Goal: Task Accomplishment & Management: Use online tool/utility

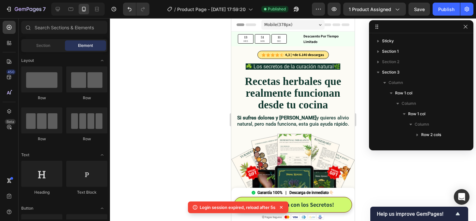
scroll to position [196, 0]
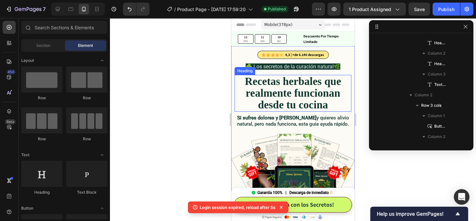
click at [278, 90] on strong "Recetas herbales que realmente funcionan desde tu cocina" at bounding box center [293, 94] width 96 height 36
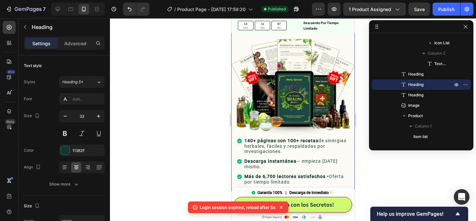
scroll to position [168, 0]
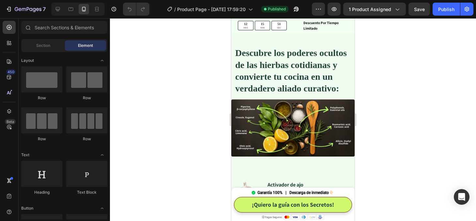
scroll to position [540, 0]
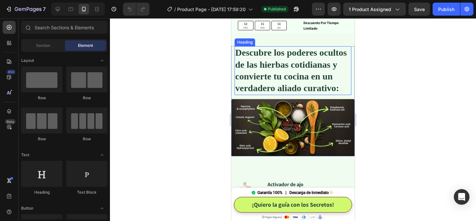
click at [285, 66] on h2 "Descubre los poderes ocultos de las hierbas cotidianas y convierte tu cocina en…" at bounding box center [293, 70] width 117 height 49
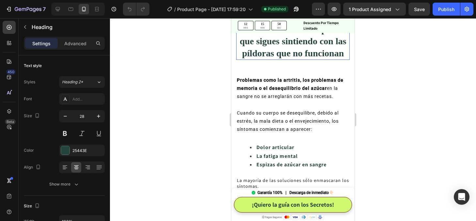
click at [287, 55] on h2 "La verdadera razón por la que sigues sintiendo con las píldoras que no funcionan" at bounding box center [292, 41] width 113 height 37
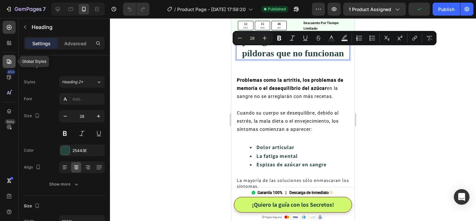
click at [8, 62] on icon at bounding box center [9, 61] width 7 height 7
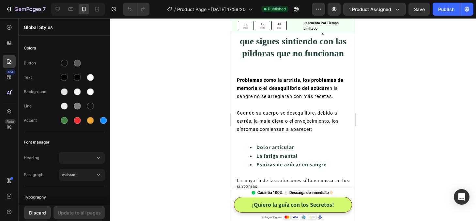
click at [155, 150] on div at bounding box center [293, 119] width 366 height 203
click at [83, 160] on div at bounding box center [82, 158] width 40 height 7
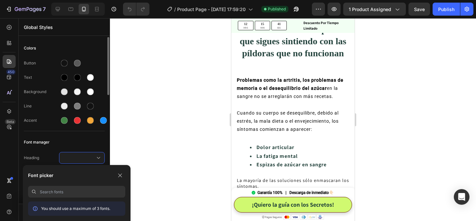
click at [52, 145] on div "Font manager" at bounding box center [64, 143] width 81 height 12
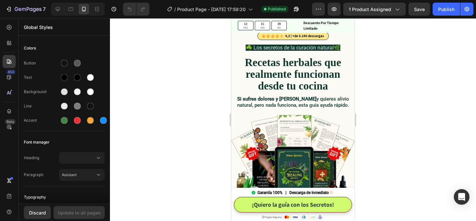
scroll to position [0, 0]
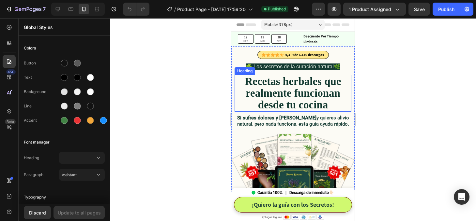
click at [298, 83] on strong "Recetas herbales que realmente funcionan desde tu cocina" at bounding box center [293, 94] width 96 height 36
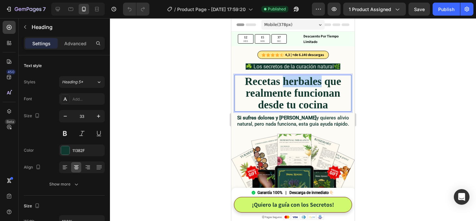
click at [298, 83] on strong "Recetas herbales que realmente funcionan desde tu cocina" at bounding box center [293, 94] width 96 height 36
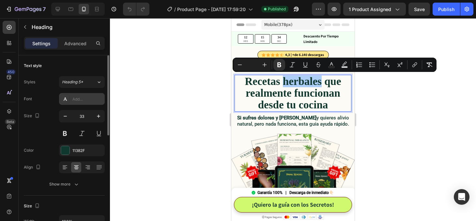
click at [84, 100] on div "Add..." at bounding box center [87, 100] width 31 height 6
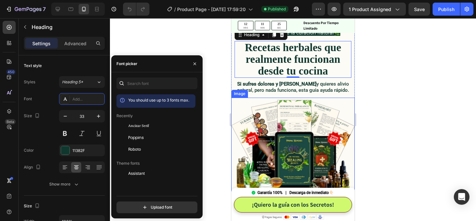
scroll to position [35, 0]
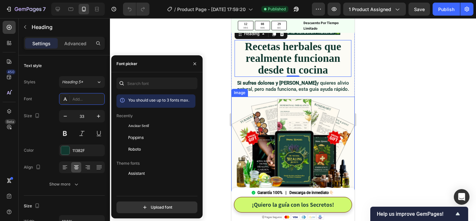
click at [288, 132] on img at bounding box center [292, 147] width 123 height 100
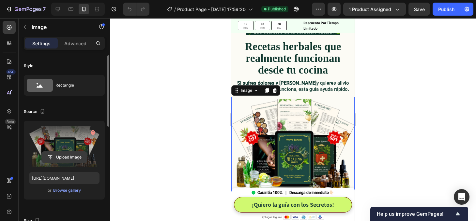
click at [69, 158] on input "file" at bounding box center [64, 157] width 45 height 11
click at [60, 159] on input "file" at bounding box center [64, 157] width 45 height 11
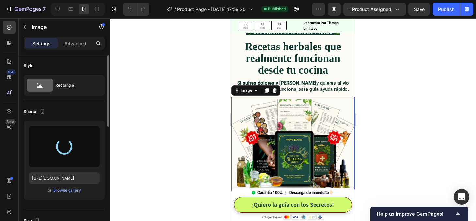
scroll to position [0, 0]
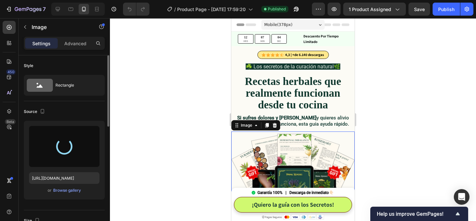
type input "[URL][DOMAIN_NAME]"
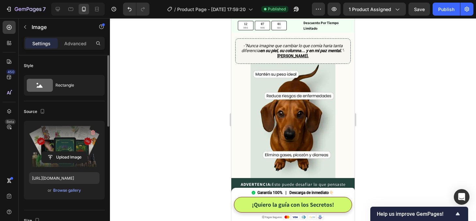
scroll to position [336, 0]
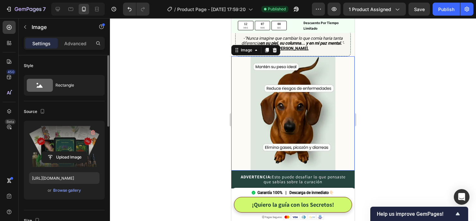
click at [288, 124] on img at bounding box center [292, 113] width 85 height 114
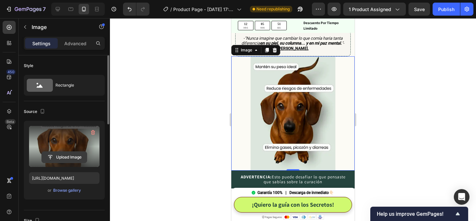
click at [70, 158] on input "file" at bounding box center [64, 157] width 45 height 11
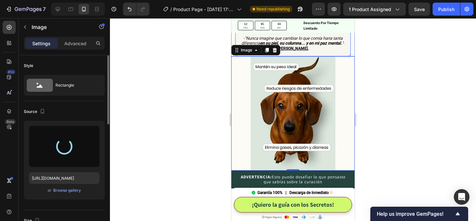
type input "[URL][DOMAIN_NAME]"
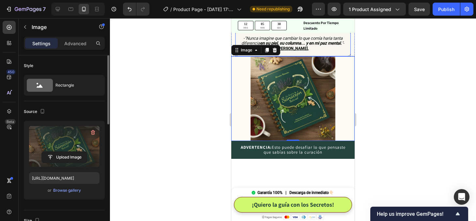
click at [307, 46] on icon "-"Nunca imagine que cambiar lo que comía haria tanta diferencia en su piel, su …" at bounding box center [292, 41] width 102 height 10
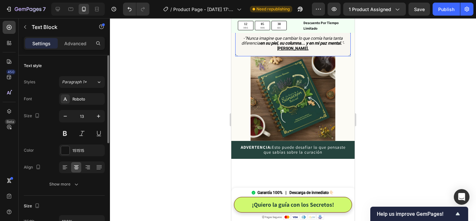
click at [307, 46] on icon "-"Nunca imagine que cambiar lo que comía haria tanta diferencia en su piel, su …" at bounding box center [292, 41] width 102 height 10
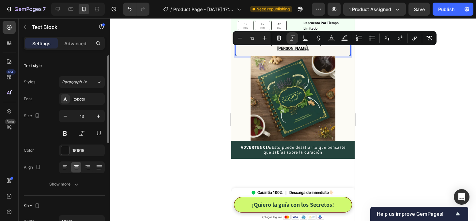
click at [303, 46] on strong "en su piel, su columna... y en mi paz mental." at bounding box center [301, 43] width 82 height 5
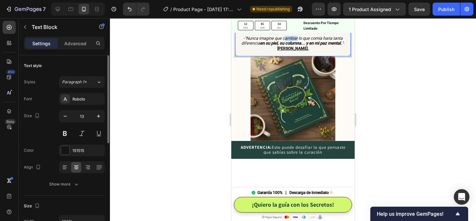
drag, startPoint x: 284, startPoint y: 52, endPoint x: 297, endPoint y: 51, distance: 13.1
click at [297, 46] on icon "-"Nunca imagine que cambiar lo que comía haria tanta diferencia en su piel, su …" at bounding box center [292, 41] width 102 height 10
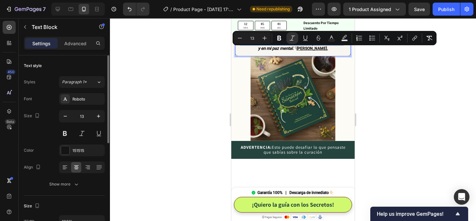
drag, startPoint x: 303, startPoint y: 57, endPoint x: 245, endPoint y: 51, distance: 58.4
click at [245, 51] on icon "-"Nunca imagine que con solo lo que comía [PERSON_NAME] tanta diferencia en su …" at bounding box center [293, 43] width 106 height 15
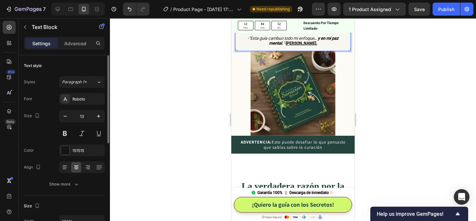
click at [280, 46] on icon "-"Esta guía cambuo todo mi enfoque .. y en mi paz mental. "" at bounding box center [293, 41] width 91 height 10
click at [312, 46] on icon "-"Esta guía cambió todo mi enfoque .. y en mi paz mental. "" at bounding box center [293, 41] width 90 height 10
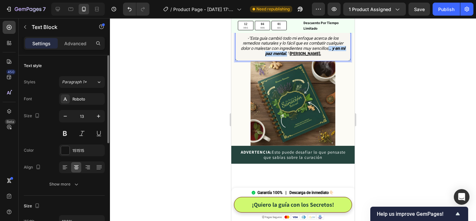
drag, startPoint x: 329, startPoint y: 61, endPoint x: 288, endPoint y: 67, distance: 41.8
click at [288, 56] on icon "-"Esta guía cambió todo mi enfoque acerca de los remedios naturales y lo fácil …" at bounding box center [293, 46] width 104 height 20
click at [332, 56] on p "-"Esta guía cambió todo mi enfoque acerca de los remedios naturales y lo fácil …" at bounding box center [292, 46] width 107 height 21
click at [384, 68] on div at bounding box center [293, 119] width 366 height 203
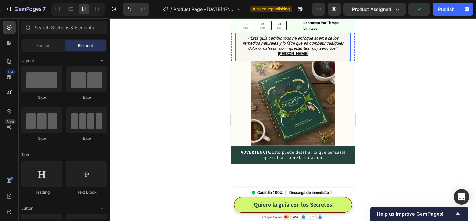
click at [292, 51] on icon "-"Esta guía cambió todo mi enfoque acerca de los remedios naturales y lo fácil …" at bounding box center [293, 43] width 100 height 15
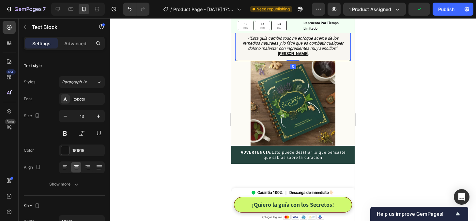
click at [292, 51] on icon "-"Esta guía cambió todo mi enfoque acerca de los remedios naturales y lo fácil …" at bounding box center [293, 43] width 100 height 15
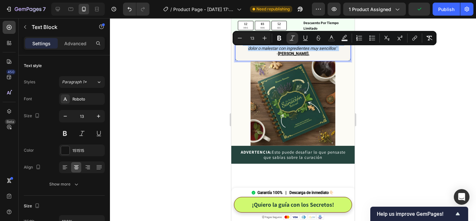
click at [270, 51] on icon "-"Esta guía cambió todo mi enfoque acerca de los remedios naturales y lo fácil …" at bounding box center [293, 43] width 100 height 15
click at [278, 51] on icon "-"Esta guía cambió todo mi enfoque acerca de los remedios naturales y lo fácil …" at bounding box center [293, 43] width 100 height 15
click at [276, 51] on icon "-"Esta guía cambió todo mi enfoque acerca de los remedios naturales y lo fácil …" at bounding box center [293, 43] width 100 height 15
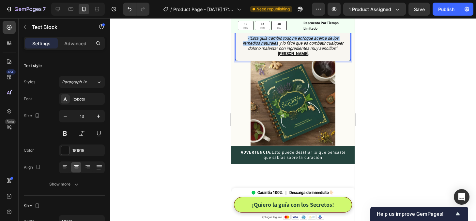
drag, startPoint x: 278, startPoint y: 56, endPoint x: 246, endPoint y: 50, distance: 32.9
click at [246, 50] on p "-"Esta guía cambió todo mi enfoque acerca de los remedios naturales y lo fácil …" at bounding box center [292, 46] width 107 height 21
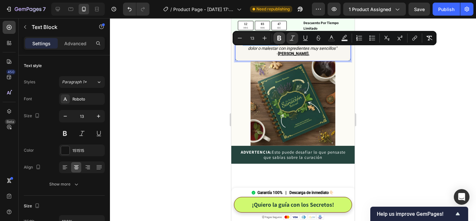
click at [278, 38] on icon "Editor contextual toolbar" at bounding box center [279, 38] width 4 height 5
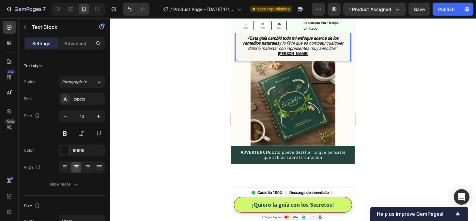
click at [373, 86] on div at bounding box center [293, 119] width 366 height 203
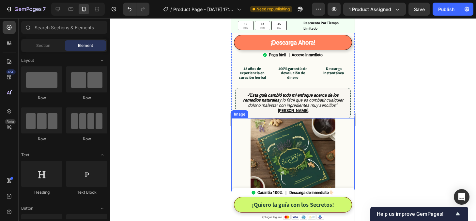
scroll to position [263, 0]
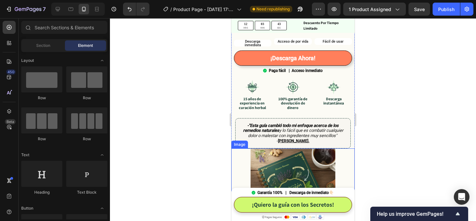
click at [250, 155] on div at bounding box center [292, 191] width 123 height 85
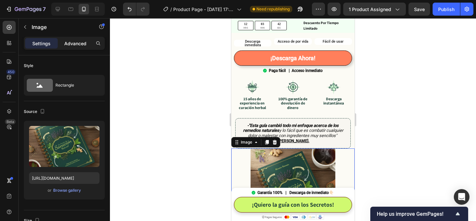
click at [74, 43] on p "Advanced" at bounding box center [75, 43] width 22 height 7
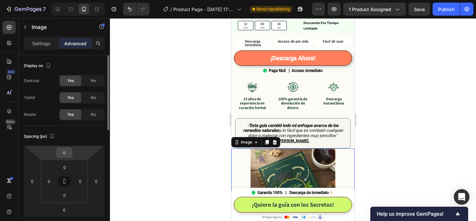
click at [66, 154] on input "0" at bounding box center [64, 153] width 13 height 10
type input "12"
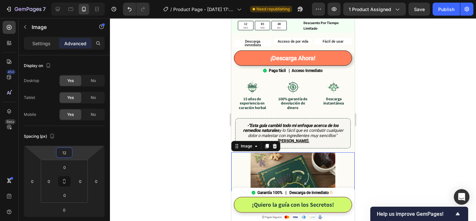
click at [392, 137] on div at bounding box center [293, 119] width 366 height 203
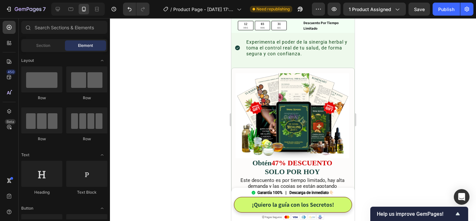
scroll to position [1573, 0]
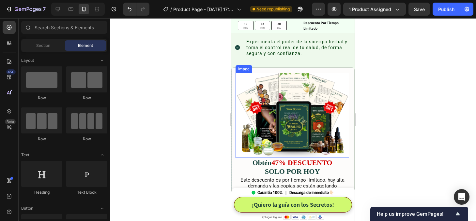
click at [302, 124] on img at bounding box center [291, 115] width 113 height 85
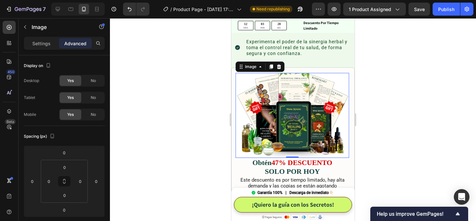
click at [299, 129] on img at bounding box center [291, 115] width 113 height 85
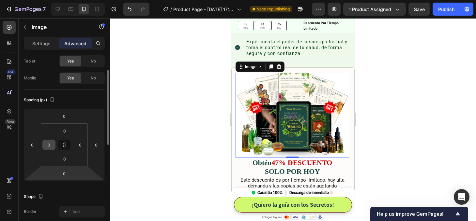
scroll to position [0, 0]
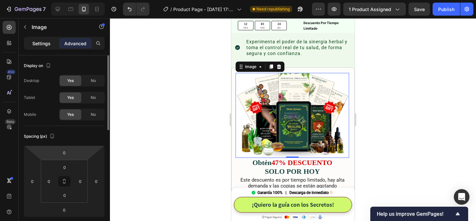
click at [44, 45] on p "Settings" at bounding box center [41, 43] width 18 height 7
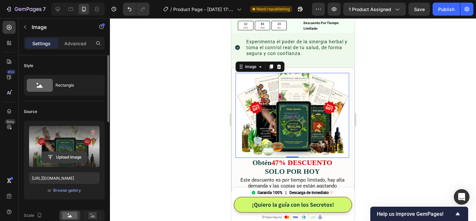
click at [66, 157] on input "file" at bounding box center [64, 157] width 45 height 11
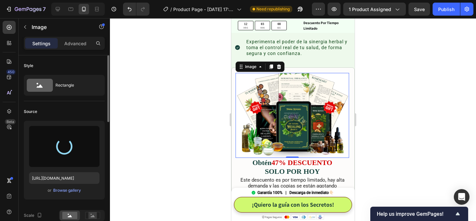
type input "[URL][DOMAIN_NAME]"
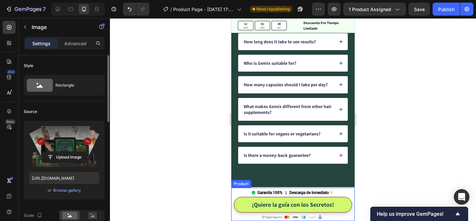
scroll to position [1811, 0]
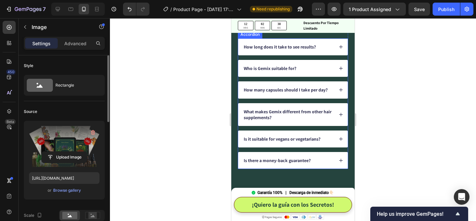
click at [289, 47] on p "How long does it take to see results?" at bounding box center [280, 47] width 72 height 6
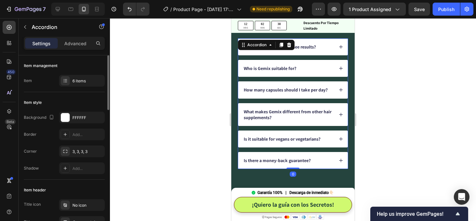
click at [289, 47] on icon at bounding box center [289, 45] width 4 height 5
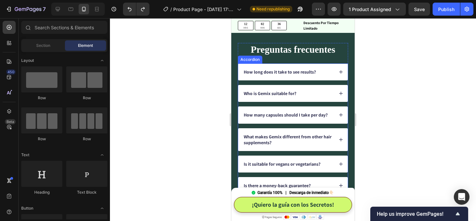
scroll to position [1765, 0]
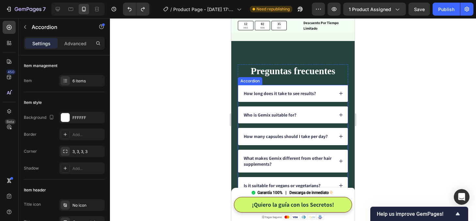
click at [309, 95] on p "How long does it take to see results?" at bounding box center [280, 94] width 72 height 6
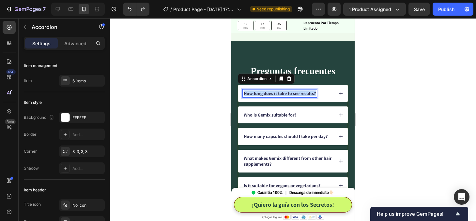
click at [309, 95] on p "How long does it take to see results?" at bounding box center [280, 94] width 72 height 6
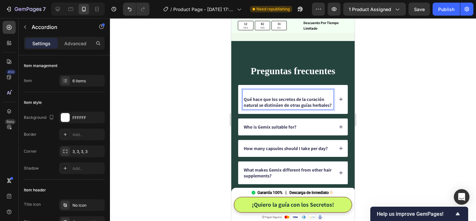
click at [244, 100] on p "Qué hace que los secretos de la curación natural se distinúen de otras guías he…" at bounding box center [288, 103] width 89 height 12
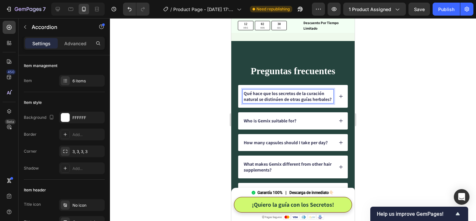
click at [276, 101] on p "Qué hace que los secretos de la curación natural se distinúen de otras guías he…" at bounding box center [288, 97] width 89 height 12
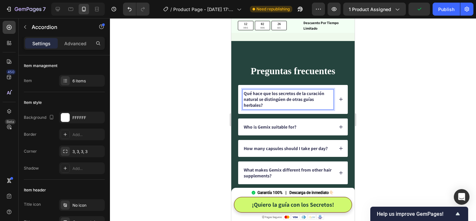
click at [280, 100] on p "Qué hace que los secretos de la curación natural se distingúen de otras guías h…" at bounding box center [288, 100] width 89 height 18
click at [399, 106] on div at bounding box center [293, 119] width 366 height 203
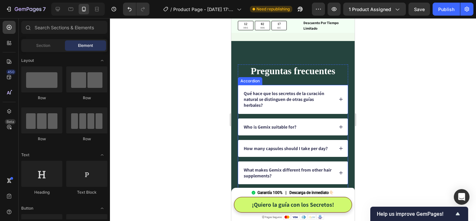
click at [340, 99] on icon at bounding box center [341, 100] width 4 height 4
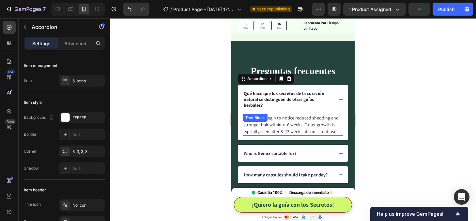
click at [287, 122] on p "Most users begin to notice reduced shedding and stronger hair within 4–6 weeks.…" at bounding box center [292, 125] width 99 height 21
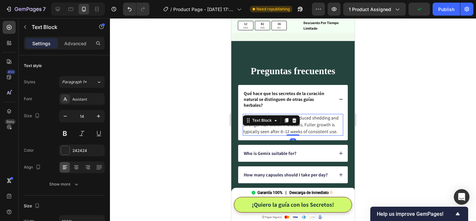
click at [287, 122] on icon at bounding box center [287, 120] width 4 height 5
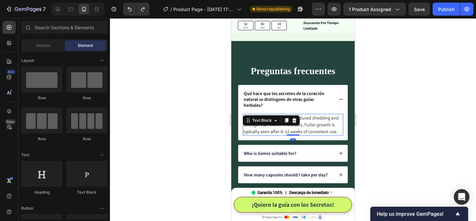
click at [325, 126] on p "Most users begin to notice reduced shedding and stronger hair within 4–6 weeks.…" at bounding box center [292, 125] width 99 height 21
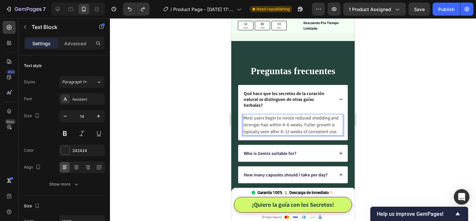
click at [325, 126] on p "Most users begin to notice reduced shedding and stronger hair within 4–6 weeks.…" at bounding box center [292, 125] width 99 height 21
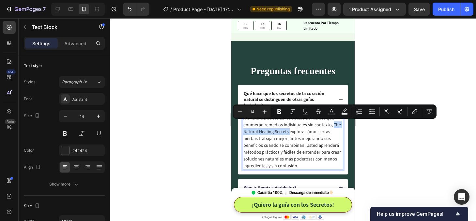
drag, startPoint x: 331, startPoint y: 124, endPoint x: 288, endPoint y: 134, distance: 44.0
click at [288, 134] on p "A diferencia de los libros típicos de hierbas que enumeran remedios individuale…" at bounding box center [292, 142] width 99 height 55
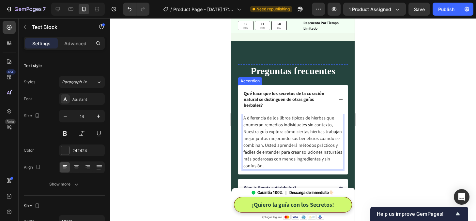
click at [340, 98] on icon at bounding box center [341, 99] width 5 height 5
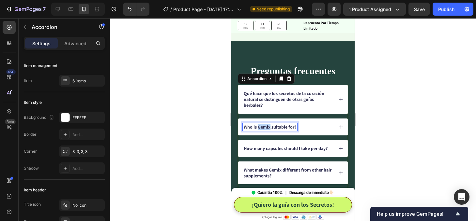
click at [267, 127] on p "Who is Gemix suitable for?" at bounding box center [270, 127] width 53 height 6
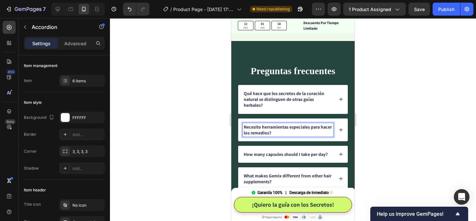
click at [246, 128] on p "Necesito herramientas especiales para hacer los remedios?" at bounding box center [288, 130] width 89 height 12
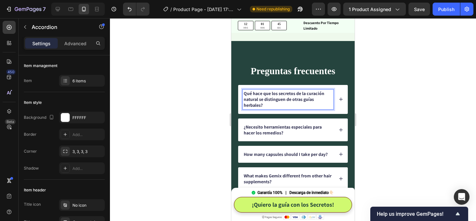
click at [246, 94] on p "Qué hace que los secretos de la curación natural se distinguen de otras guías h…" at bounding box center [288, 100] width 89 height 18
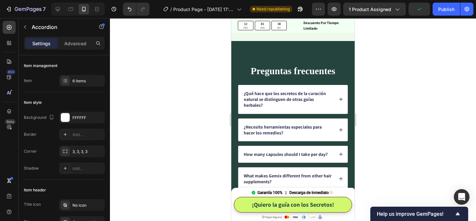
click at [340, 129] on icon at bounding box center [341, 130] width 5 height 5
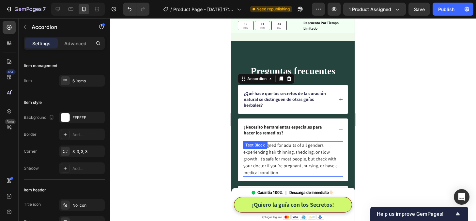
click at [285, 158] on p "Follix is designed for adults of all genders experiencing hair thinning, sheddi…" at bounding box center [292, 159] width 99 height 34
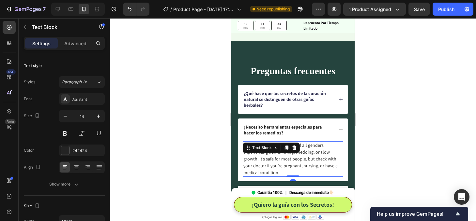
click at [285, 158] on p "Follix is designed for adults of all genders experiencing hair thinning, sheddi…" at bounding box center [292, 159] width 99 height 34
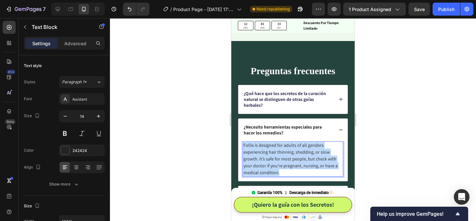
click at [285, 158] on p "Follix is designed for adults of all genders experiencing hair thinning, sheddi…" at bounding box center [292, 159] width 99 height 34
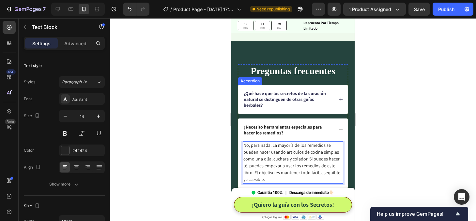
click at [341, 129] on icon at bounding box center [341, 130] width 5 height 5
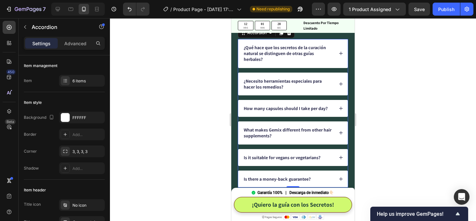
scroll to position [1815, 0]
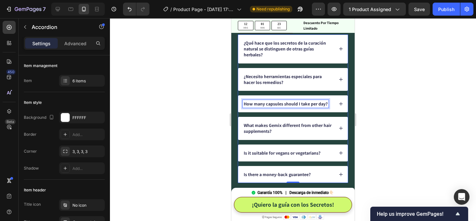
click at [275, 102] on p "How many capsules should I take per day?" at bounding box center [286, 104] width 84 height 6
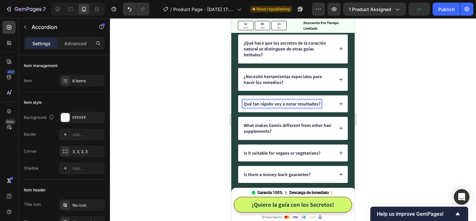
click at [245, 104] on p "Qué tan rápido voy a notar resultados?" at bounding box center [282, 104] width 77 height 6
click at [343, 104] on div "¿Qué tan rápido voy a notar resultados?" at bounding box center [293, 104] width 110 height 17
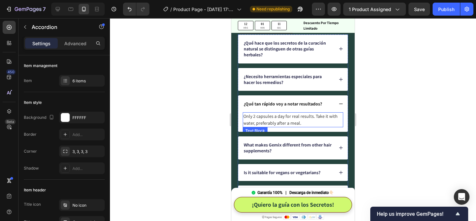
click at [296, 119] on p "Only 2 capsules a day for real results. Take it with water, preferably after a …" at bounding box center [292, 120] width 99 height 14
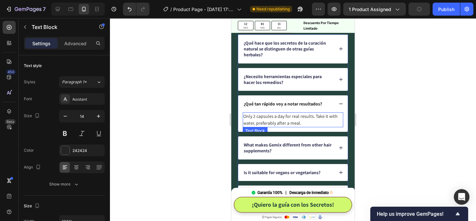
click at [296, 119] on p "Only 2 capsules a day for real results. Take it with water, preferably after a …" at bounding box center [292, 120] width 99 height 14
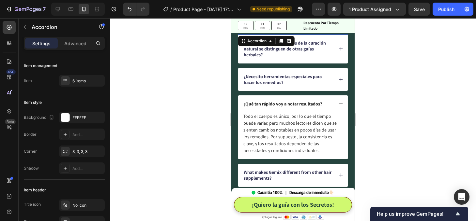
click at [341, 103] on icon at bounding box center [341, 104] width 5 height 5
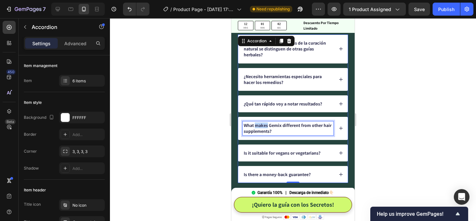
click at [265, 128] on p "What makes Gemix different from other hair supplements?" at bounding box center [288, 129] width 89 height 12
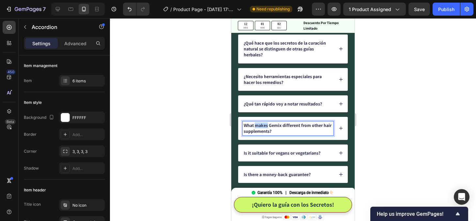
click at [265, 128] on p "What makes Gemix different from other hair supplements?" at bounding box center [288, 129] width 89 height 12
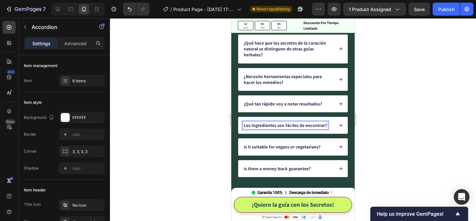
click at [246, 127] on p "Los Ingredientes son fáciles de encontrar?" at bounding box center [285, 126] width 83 height 6
click at [341, 126] on icon at bounding box center [341, 126] width 4 height 4
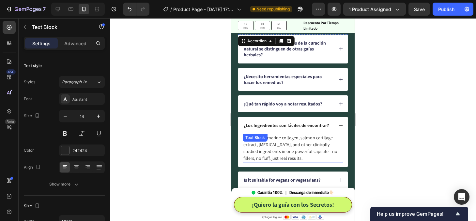
click at [302, 144] on p "It combines marine collagen, salmon cartilage extract, [MEDICAL_DATA], and othe…" at bounding box center [292, 148] width 99 height 27
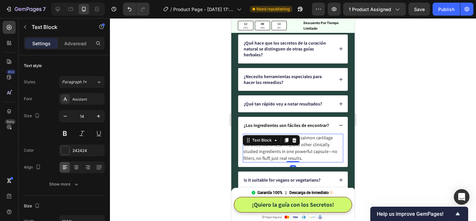
click at [302, 144] on p "It combines marine collagen, salmon cartilage extract, [MEDICAL_DATA], and othe…" at bounding box center [292, 148] width 99 height 27
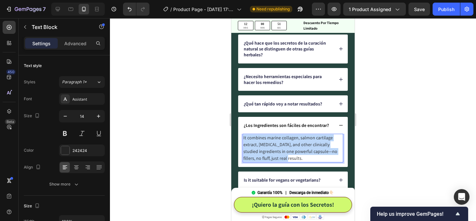
click at [302, 144] on p "It combines marine collagen, salmon cartilage extract, [MEDICAL_DATA], and othe…" at bounding box center [292, 148] width 99 height 27
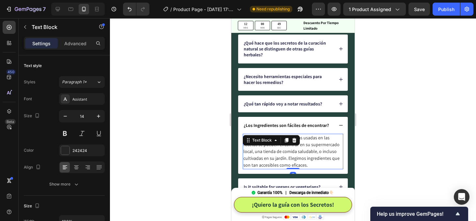
click at [394, 148] on div at bounding box center [293, 119] width 366 height 203
click at [263, 149] on p "Sí, sí. La mayoría de las hierbas usadas en las recetas se pueden encontrar en …" at bounding box center [292, 152] width 99 height 34
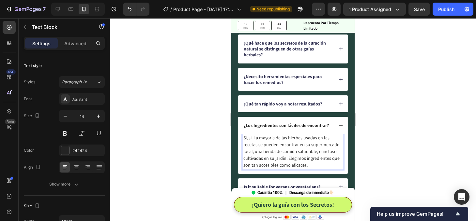
click at [253, 138] on p "Sí, sí. La mayoría de las hierbas usadas en las recetas se pueden encontrar en …" at bounding box center [292, 152] width 99 height 34
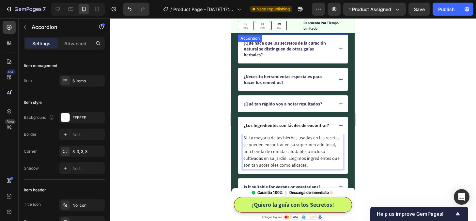
click at [341, 126] on icon at bounding box center [341, 125] width 5 height 5
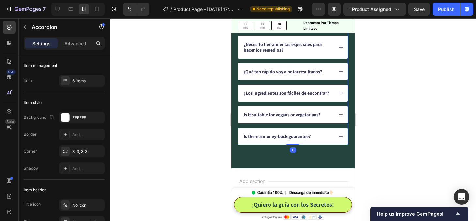
scroll to position [1859, 0]
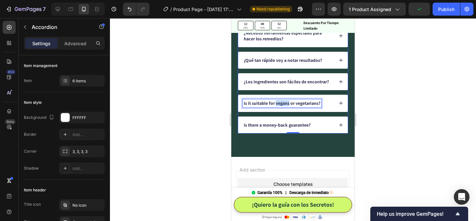
click at [275, 102] on p "Is it suitable for vegans or vegetarians?" at bounding box center [282, 103] width 77 height 6
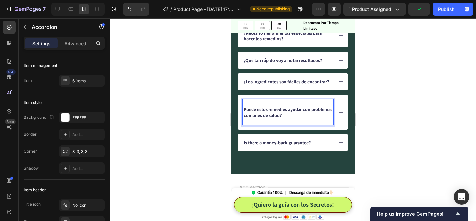
click at [244, 110] on p "Puede estos remedios ayudar con problemas comunes de salud?" at bounding box center [288, 116] width 89 height 18
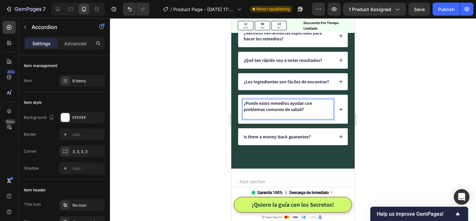
click at [307, 115] on p "¿Puede estos remedios ayudar con problemas comunes de salud?" at bounding box center [288, 109] width 89 height 18
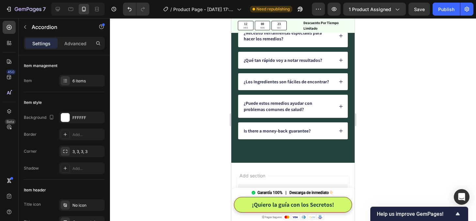
click at [341, 107] on icon at bounding box center [341, 106] width 5 height 5
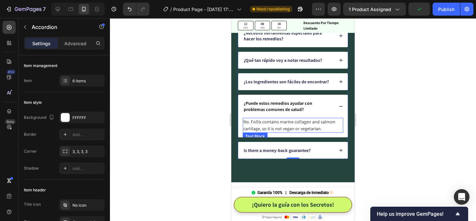
click at [293, 126] on p "No. Follix contains marine collagen and salmon cartilage, so it is not vegan or…" at bounding box center [292, 126] width 99 height 14
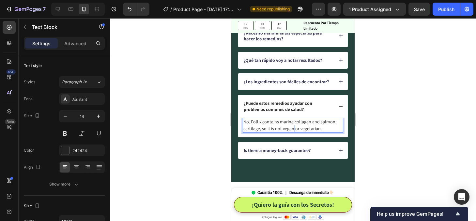
click at [293, 126] on p "No. Follix contains marine collagen and salmon cartilage, so it is not vegan or…" at bounding box center [292, 126] width 99 height 14
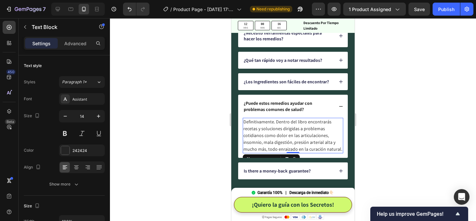
click at [386, 144] on div at bounding box center [293, 119] width 366 height 203
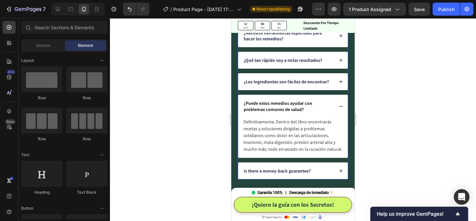
click at [342, 106] on icon at bounding box center [341, 106] width 4 height 0
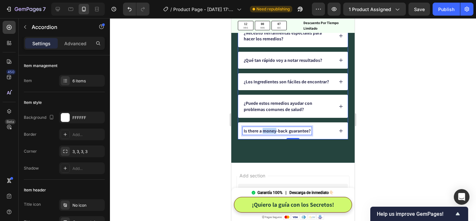
click at [269, 133] on p "Is there a money-back guarantee?" at bounding box center [277, 131] width 67 height 6
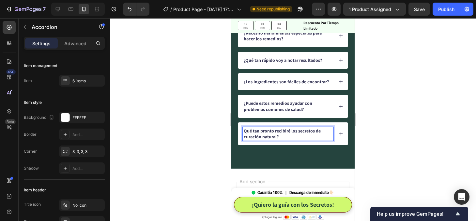
click at [244, 132] on p "Qué tan pronto recibiré los secretos de curación natural?" at bounding box center [288, 134] width 89 height 12
click at [341, 136] on icon at bounding box center [341, 134] width 5 height 5
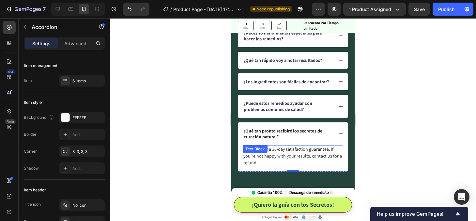
click at [271, 152] on div "Yes! We offer a 30-day satisfaction guarantee. If you’re not happy with your re…" at bounding box center [293, 156] width 100 height 22
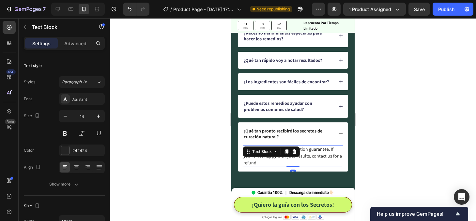
click at [271, 152] on div "Text Block" at bounding box center [262, 152] width 22 height 6
click at [314, 156] on p "Yes! We offer a 30-day satisfaction guarantee. If you’re not happy with your re…" at bounding box center [292, 156] width 99 height 21
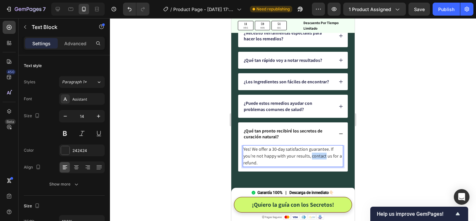
click at [314, 156] on p "Yes! We offer a 30-day satisfaction guarantee. If you’re not happy with your re…" at bounding box center [292, 156] width 99 height 21
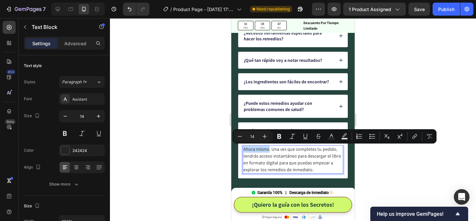
drag, startPoint x: 268, startPoint y: 150, endPoint x: 244, endPoint y: 150, distance: 23.5
click at [244, 150] on p "Ahora mismo. Una vez que completes tu pedido, tendrás acceso instantáneo para d…" at bounding box center [292, 159] width 99 height 27
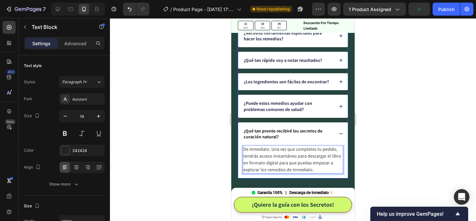
click at [340, 133] on icon at bounding box center [341, 134] width 5 height 5
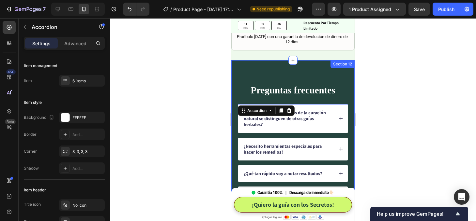
scroll to position [1742, 0]
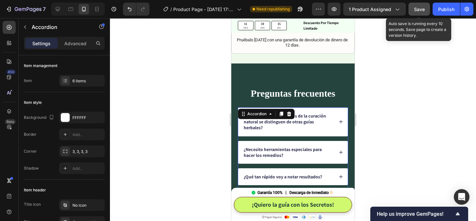
click at [418, 11] on span "Save" at bounding box center [419, 10] width 11 height 6
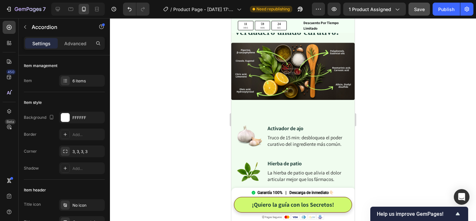
scroll to position [889, 0]
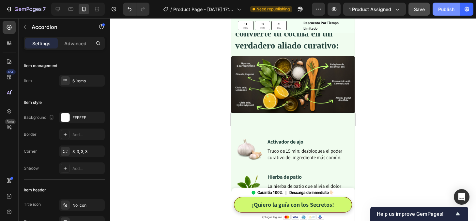
click at [443, 9] on div "Publish" at bounding box center [446, 9] width 16 height 7
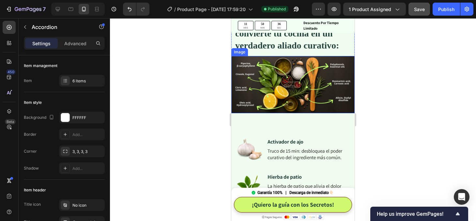
click at [284, 90] on img at bounding box center [292, 84] width 123 height 57
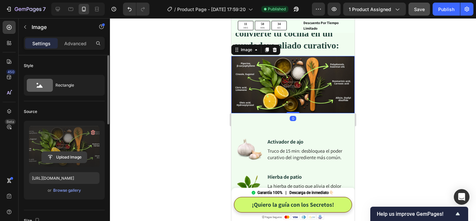
click at [70, 162] on input "file" at bounding box center [64, 157] width 45 height 11
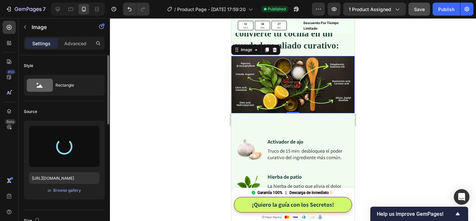
type input "[URL][DOMAIN_NAME]"
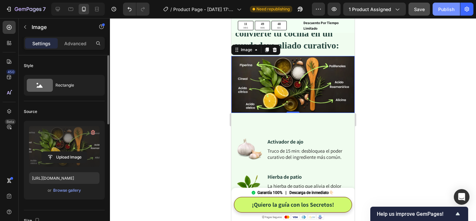
click at [445, 8] on div "Publish" at bounding box center [446, 9] width 16 height 7
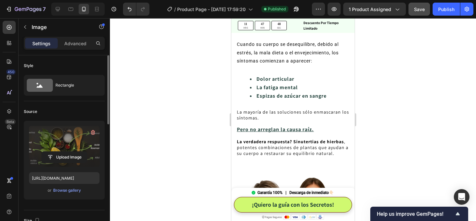
scroll to position [615, 0]
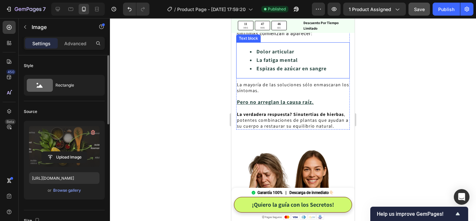
click at [243, 62] on ul "Dolor articular La fatiga mental Espizas de azúcar en sangre" at bounding box center [293, 61] width 112 height 26
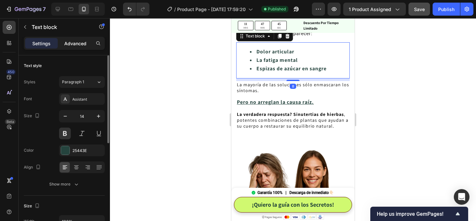
click at [73, 43] on p "Advanced" at bounding box center [75, 43] width 22 height 7
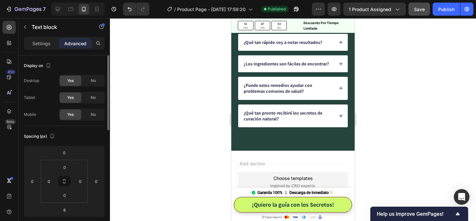
scroll to position [1940, 0]
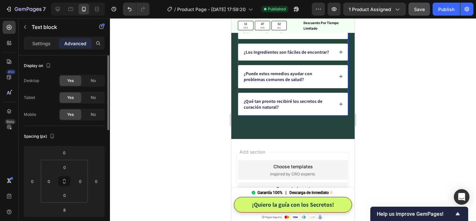
click at [340, 105] on icon at bounding box center [341, 104] width 5 height 5
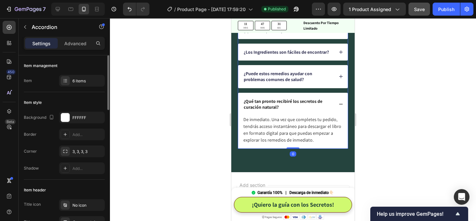
click at [340, 105] on icon at bounding box center [341, 104] width 5 height 5
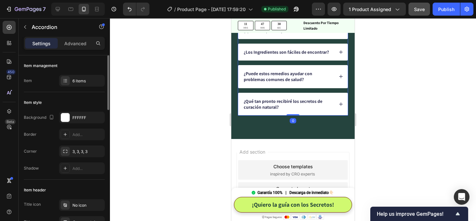
click at [339, 78] on icon at bounding box center [341, 76] width 5 height 5
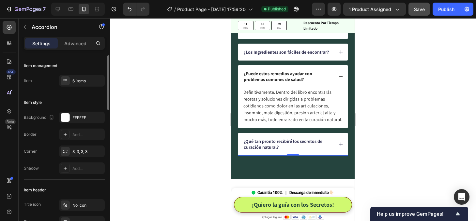
click at [339, 78] on icon at bounding box center [341, 76] width 5 height 5
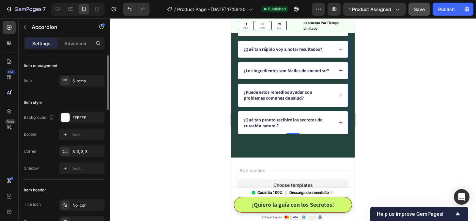
scroll to position [1910, 0]
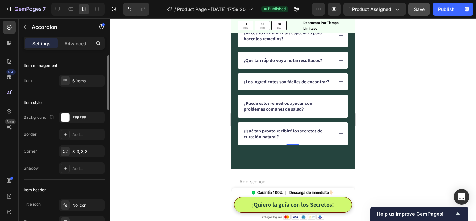
click at [340, 82] on icon at bounding box center [341, 82] width 4 height 4
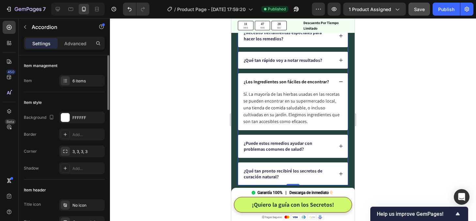
click at [340, 82] on icon at bounding box center [341, 82] width 4 height 0
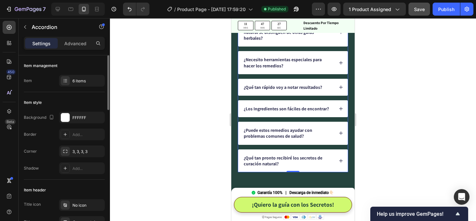
scroll to position [1882, 0]
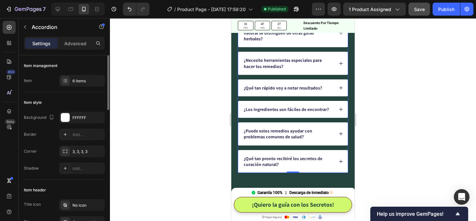
click at [340, 89] on icon at bounding box center [341, 88] width 4 height 4
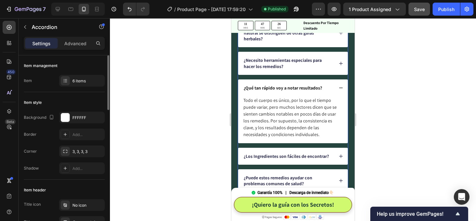
click at [340, 89] on icon at bounding box center [341, 88] width 5 height 5
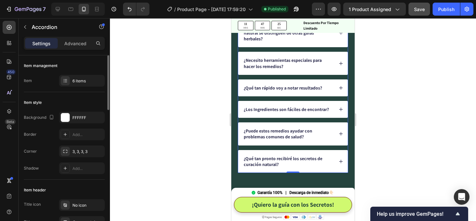
click at [342, 66] on div "¿Necesito herramientas especiales para hacer los remedios?" at bounding box center [293, 63] width 110 height 23
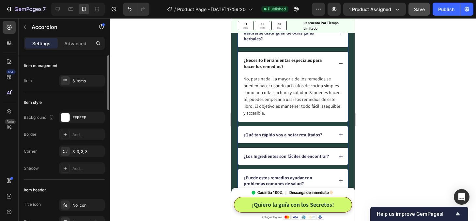
click at [341, 63] on icon at bounding box center [341, 63] width 4 height 0
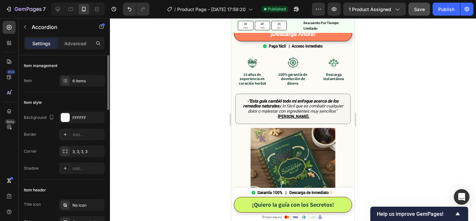
scroll to position [0, 0]
